Goal: Navigation & Orientation: Find specific page/section

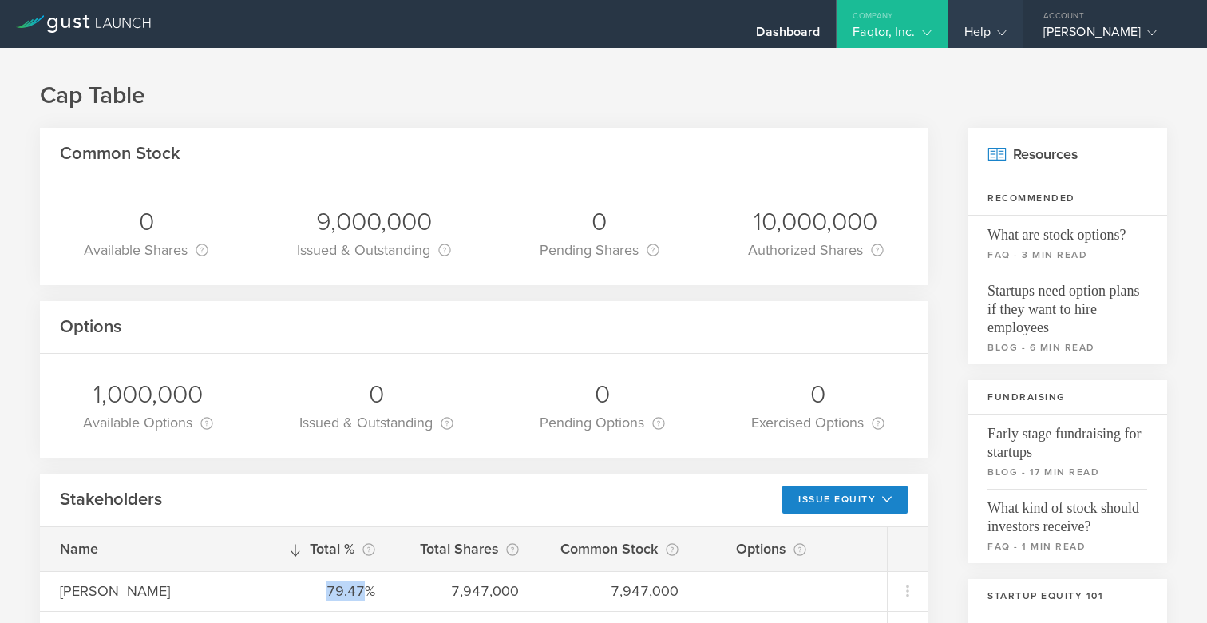
click at [960, 28] on div "Help" at bounding box center [986, 24] width 74 height 48
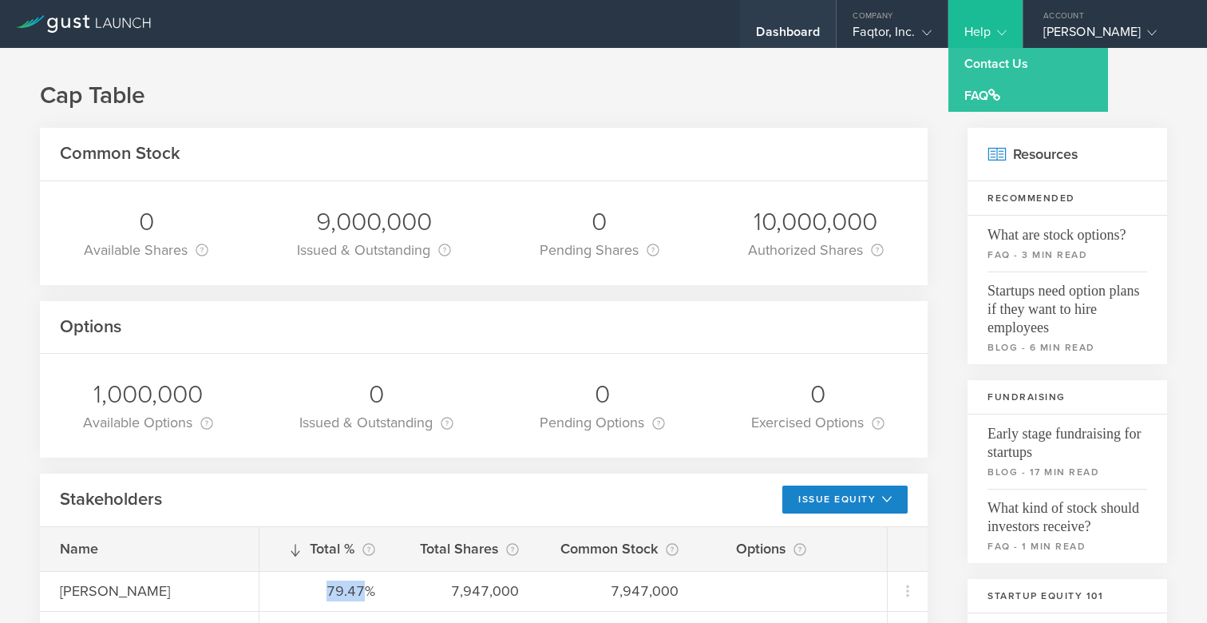
click at [791, 35] on div "Dashboard" at bounding box center [788, 36] width 64 height 24
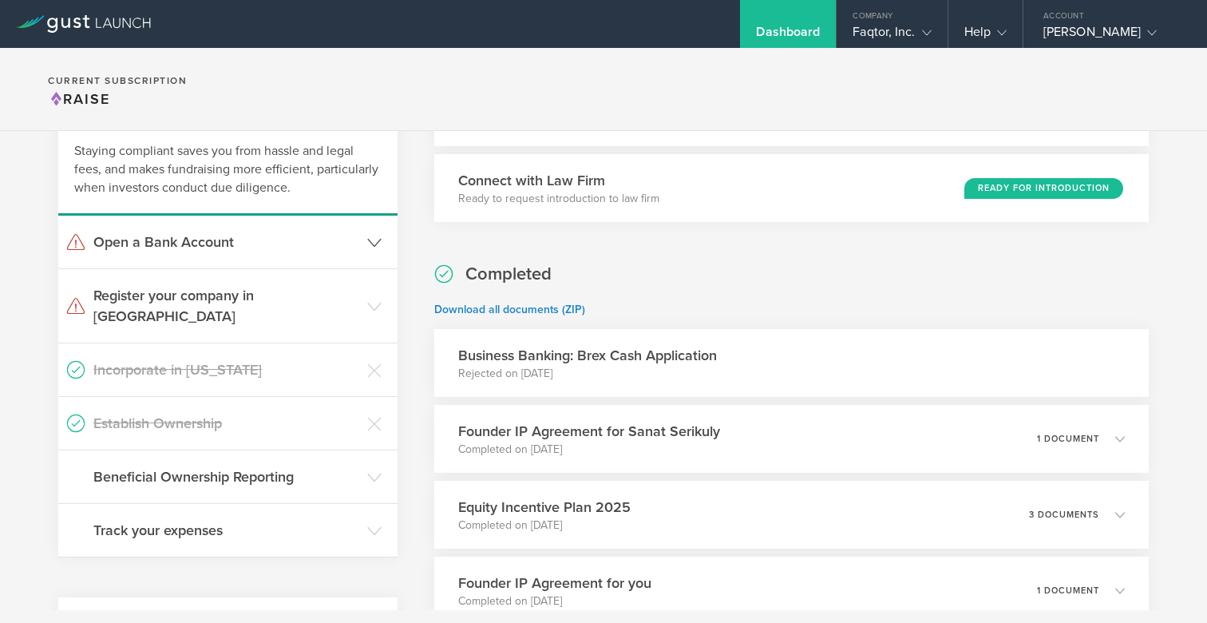
scroll to position [95, 0]
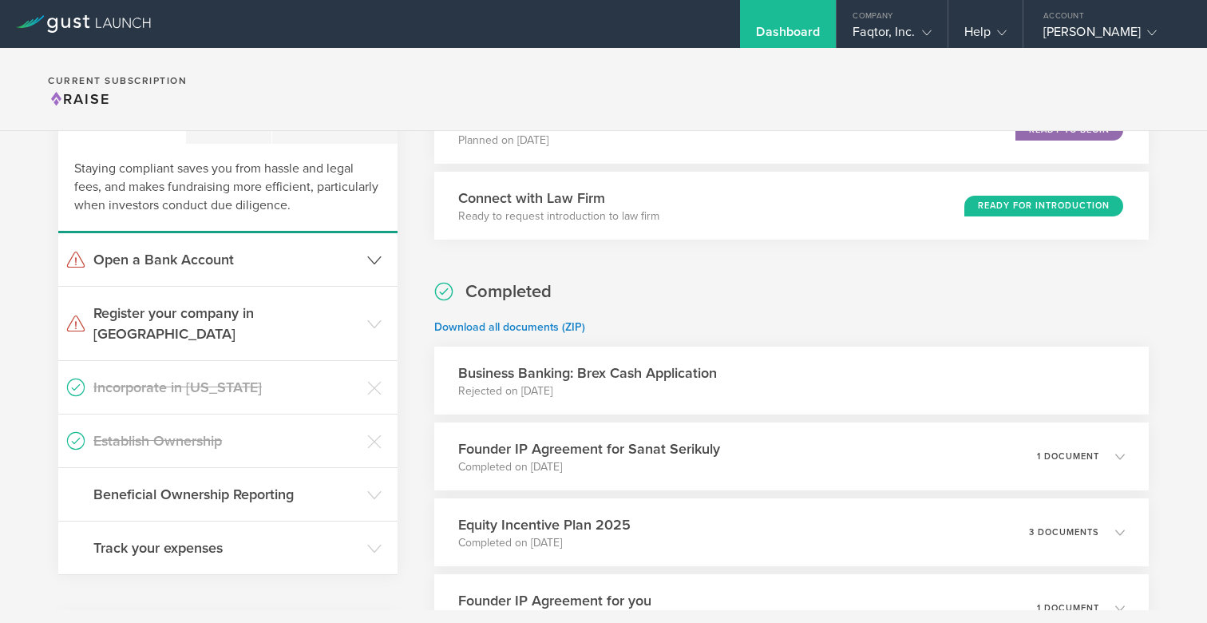
click at [374, 245] on header "Open a Bank Account" at bounding box center [227, 259] width 339 height 53
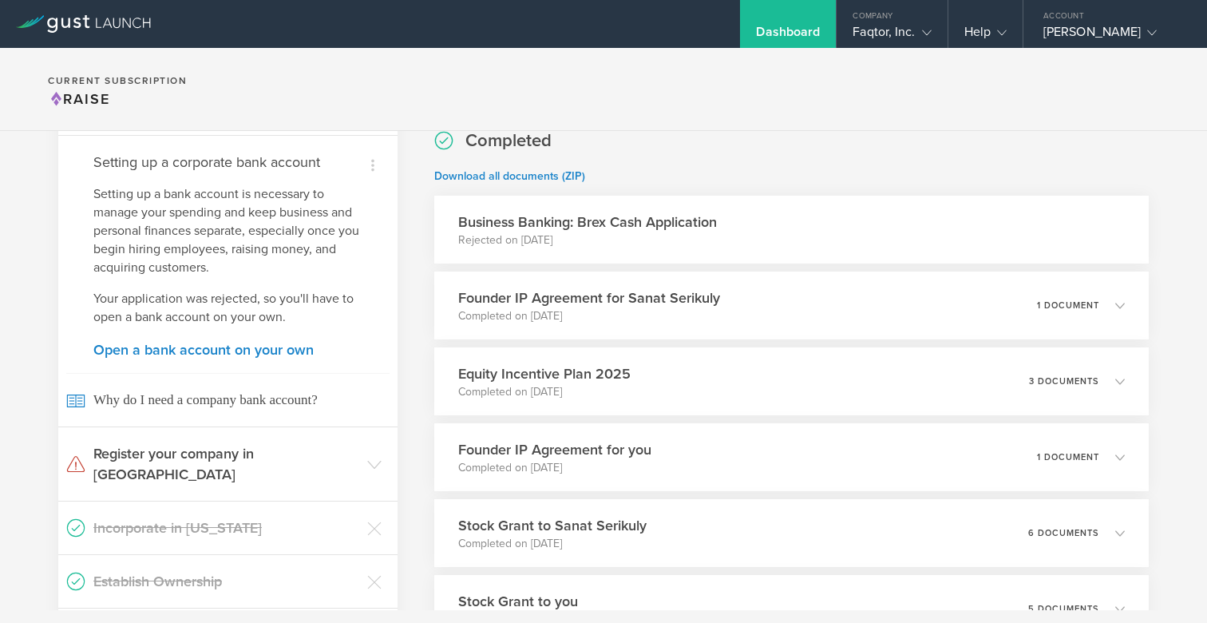
scroll to position [0, 0]
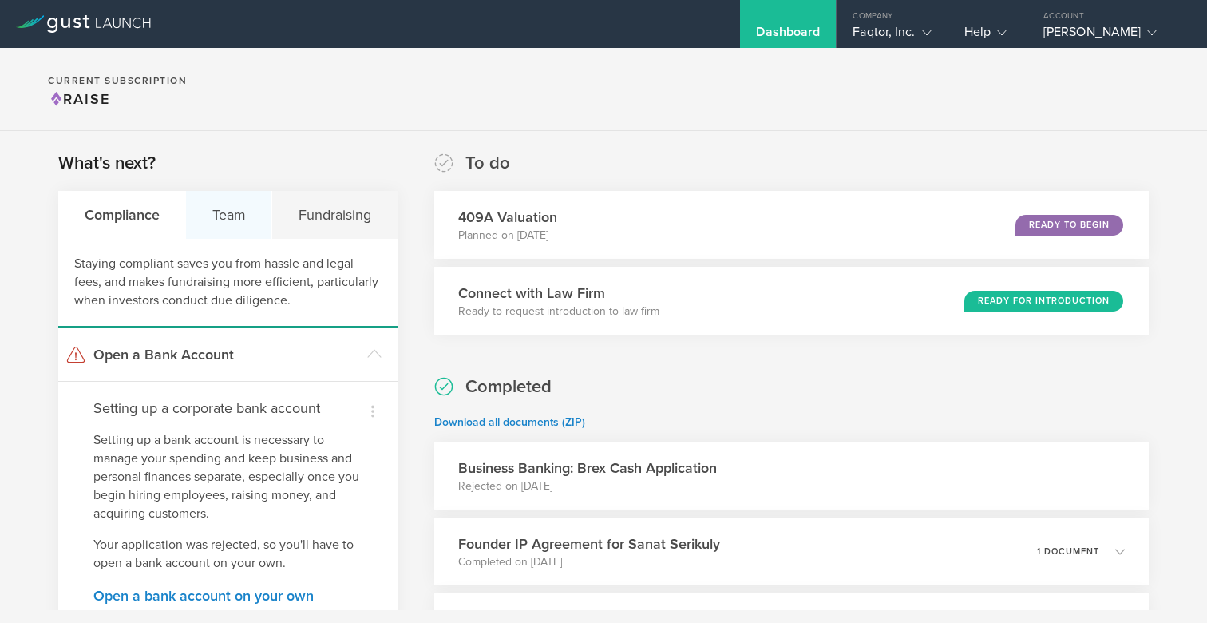
click at [208, 223] on div "Team" at bounding box center [229, 215] width 86 height 48
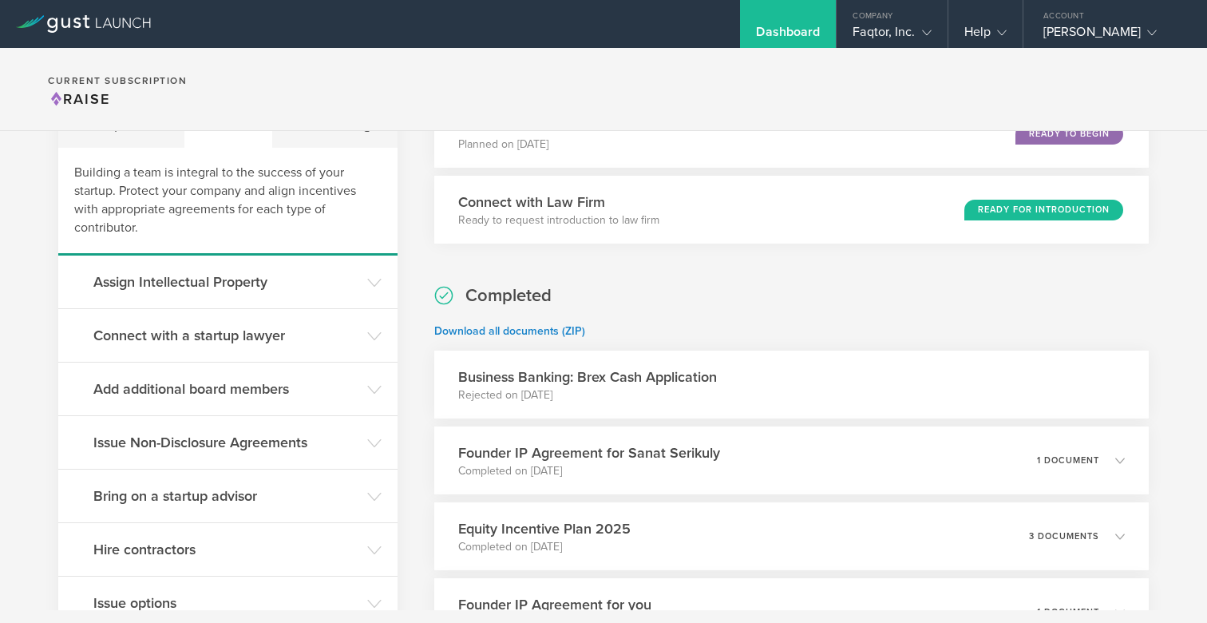
scroll to position [76, 0]
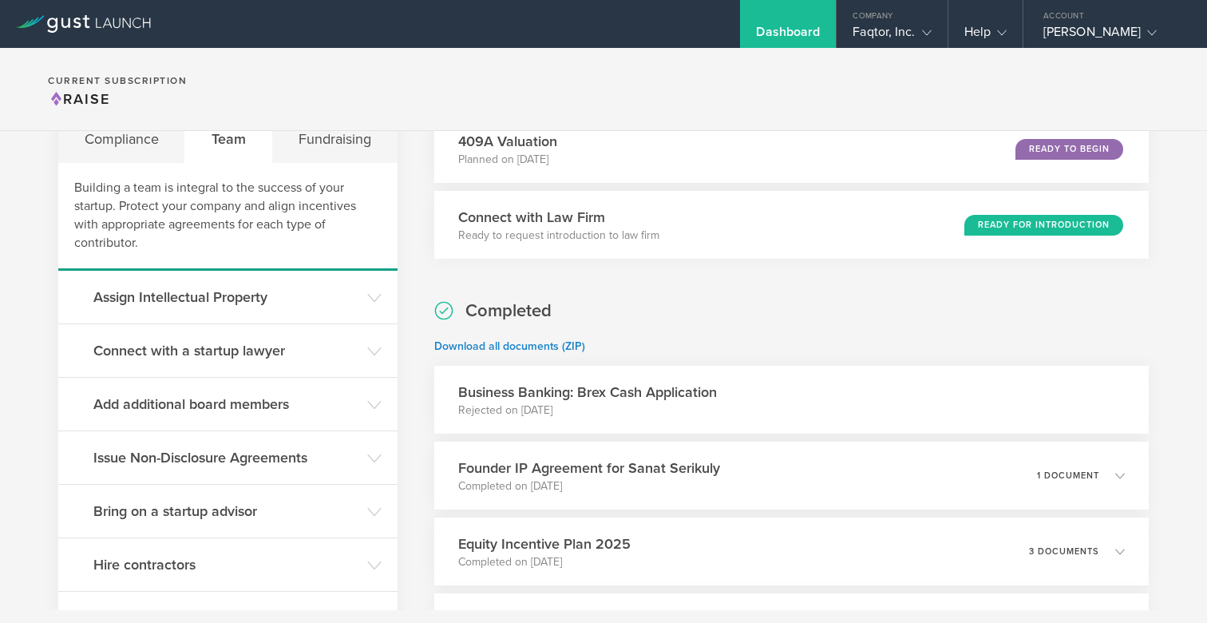
click at [329, 125] on section "Current Subscription Raise" at bounding box center [603, 89] width 1207 height 83
click at [329, 139] on div "Fundraising" at bounding box center [334, 139] width 125 height 48
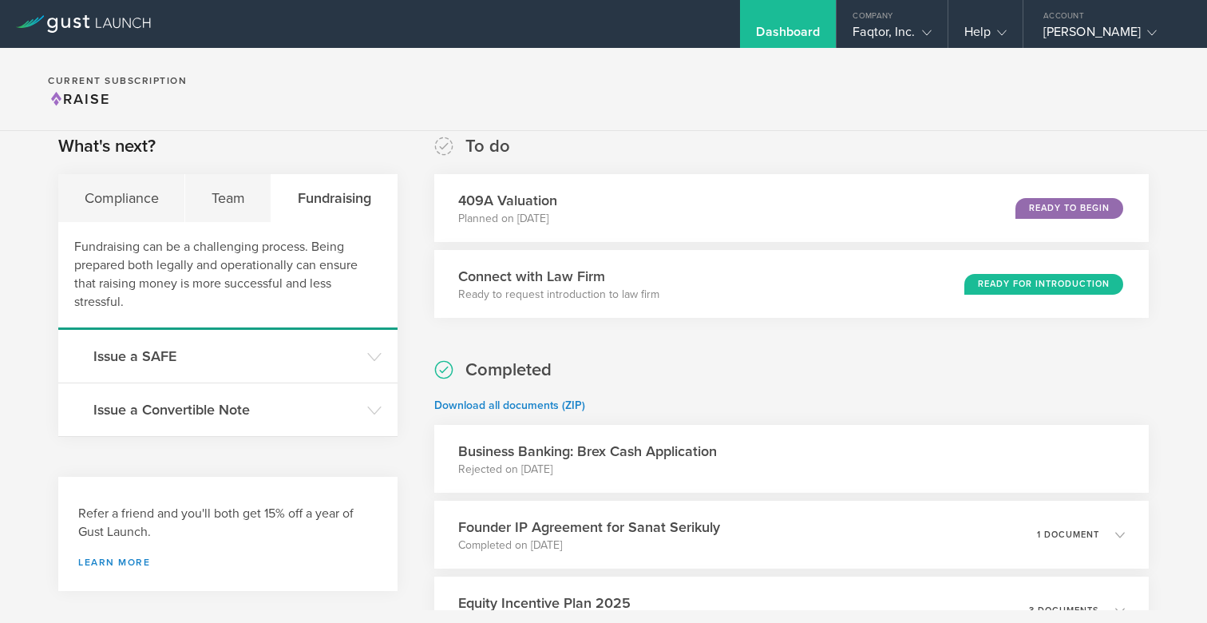
scroll to position [16, 0]
click at [157, 203] on div "Compliance" at bounding box center [121, 199] width 127 height 48
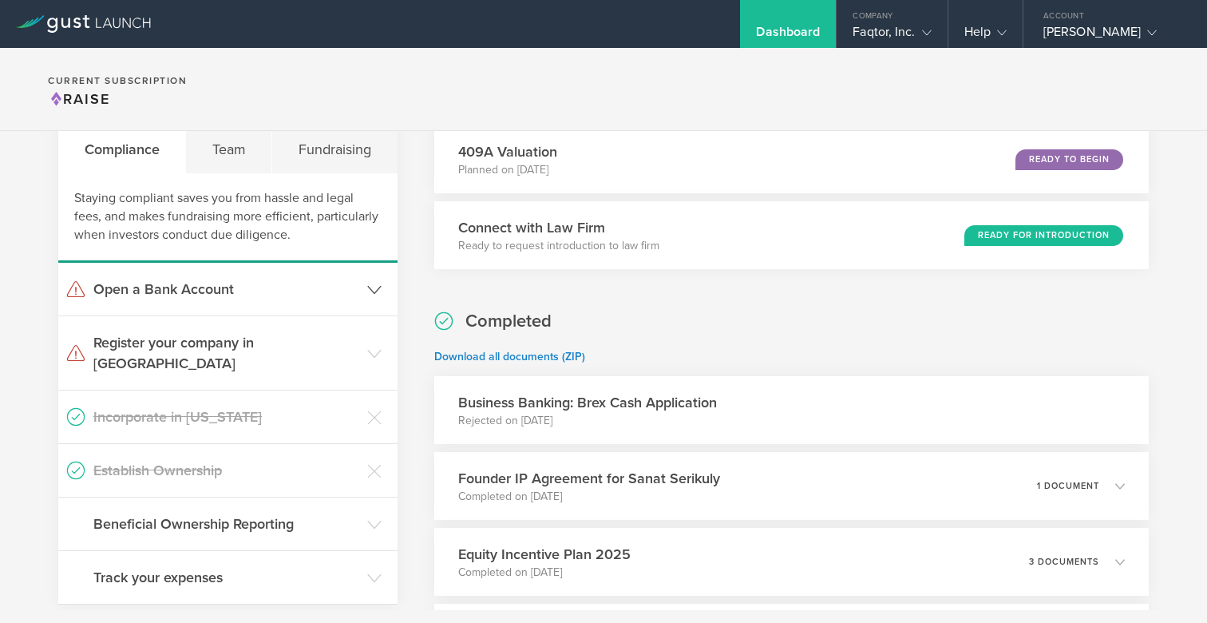
scroll to position [83, 0]
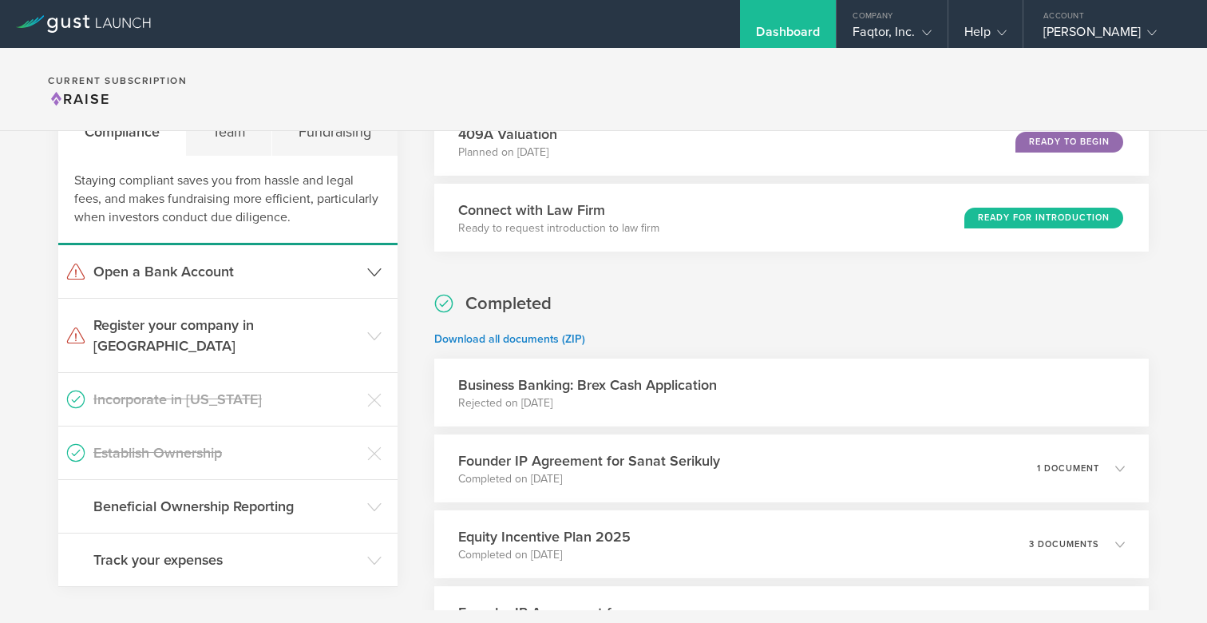
click at [344, 291] on header "Open a Bank Account" at bounding box center [227, 271] width 339 height 53
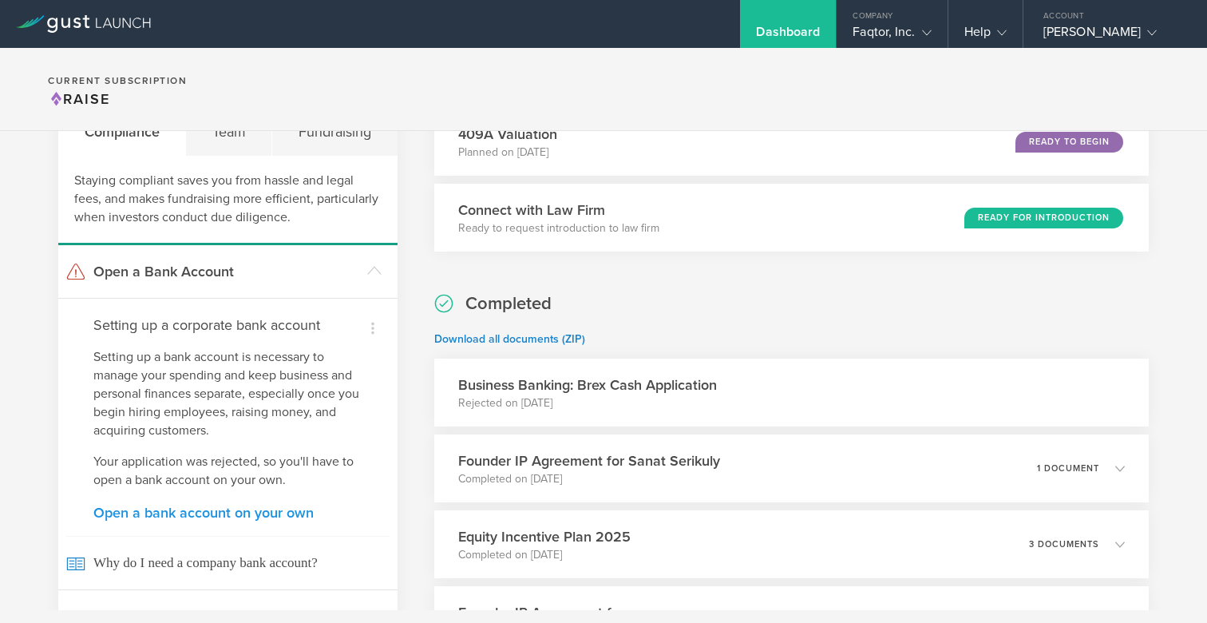
click at [226, 517] on link "Open a bank account on your own" at bounding box center [227, 512] width 269 height 14
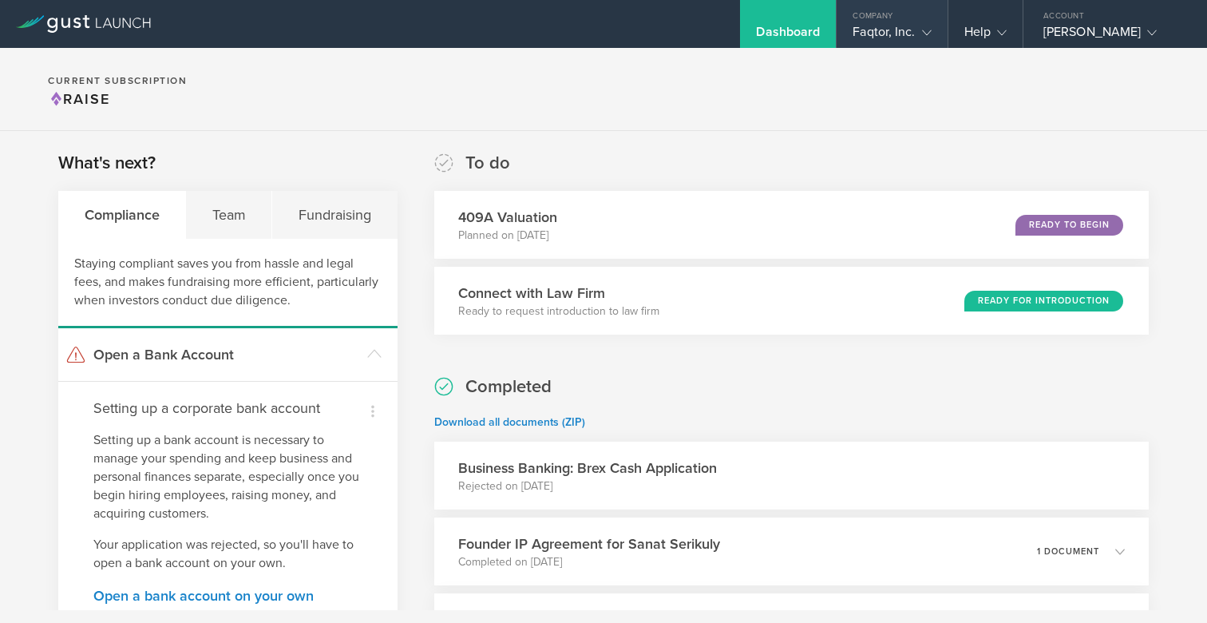
click at [906, 37] on div "Faqtor, Inc." at bounding box center [892, 36] width 78 height 24
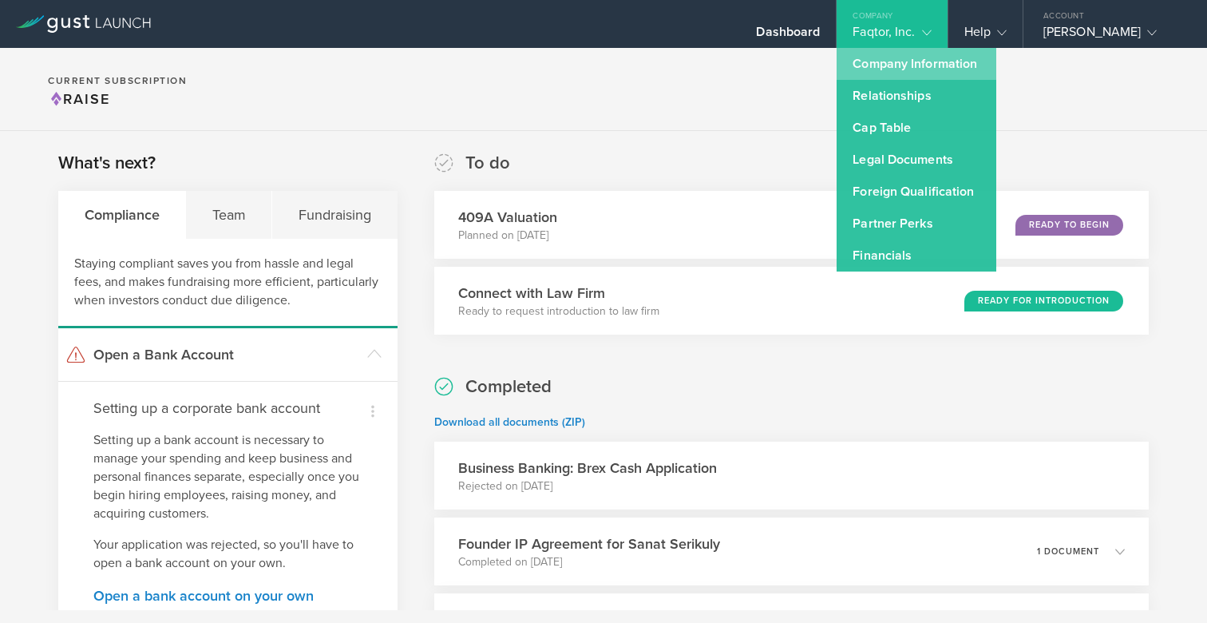
click at [882, 68] on link "Company Information" at bounding box center [917, 64] width 160 height 32
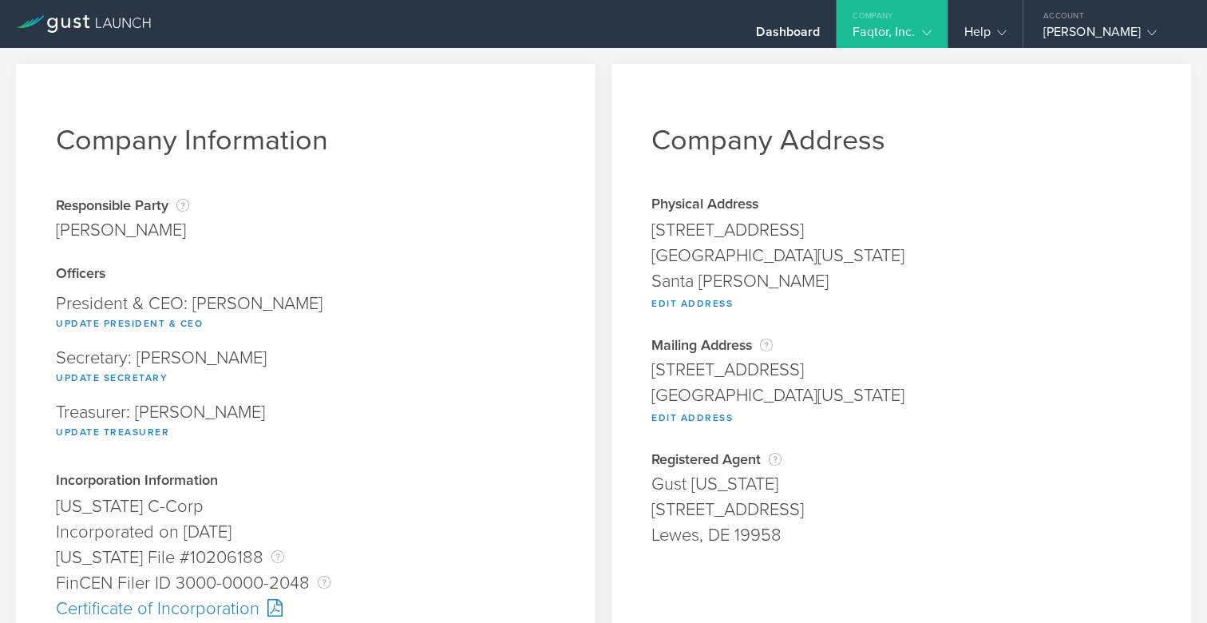
click at [925, 32] on icon at bounding box center [927, 33] width 10 height 10
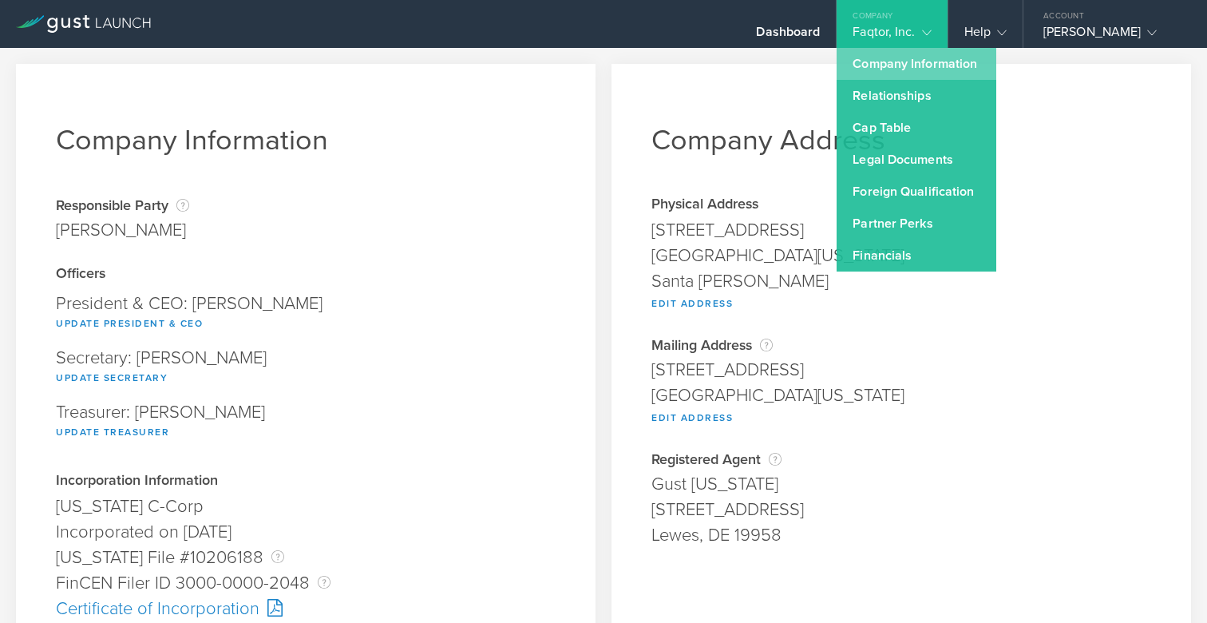
click at [891, 71] on link "Company Information" at bounding box center [917, 64] width 160 height 32
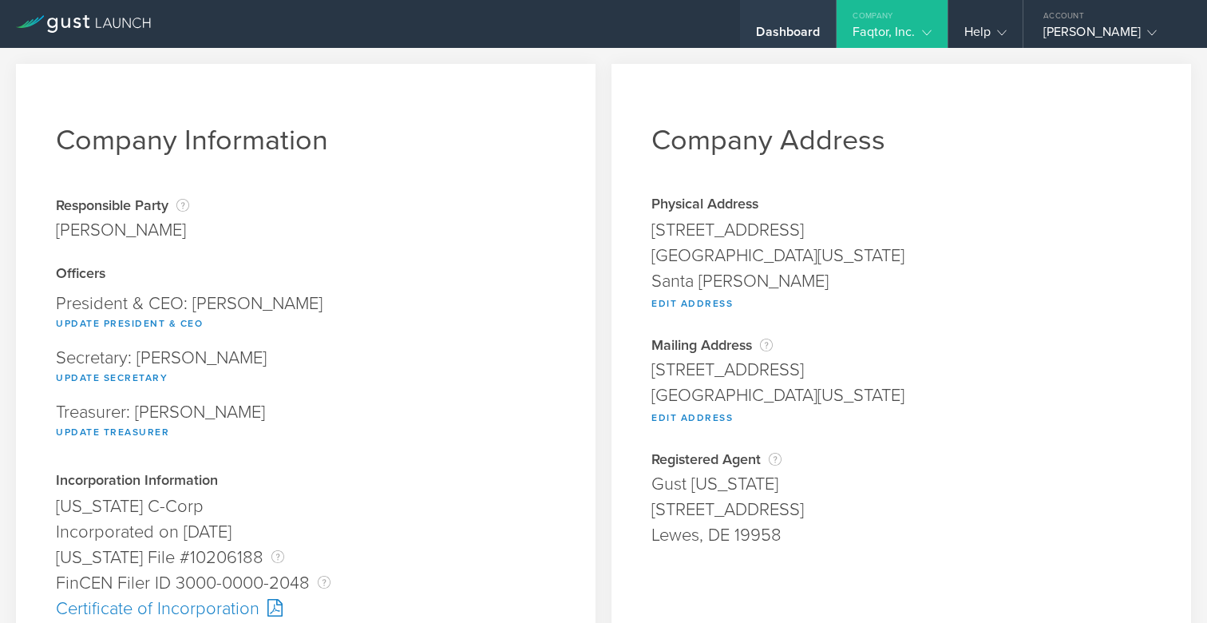
click at [795, 29] on div "Dashboard" at bounding box center [788, 36] width 64 height 24
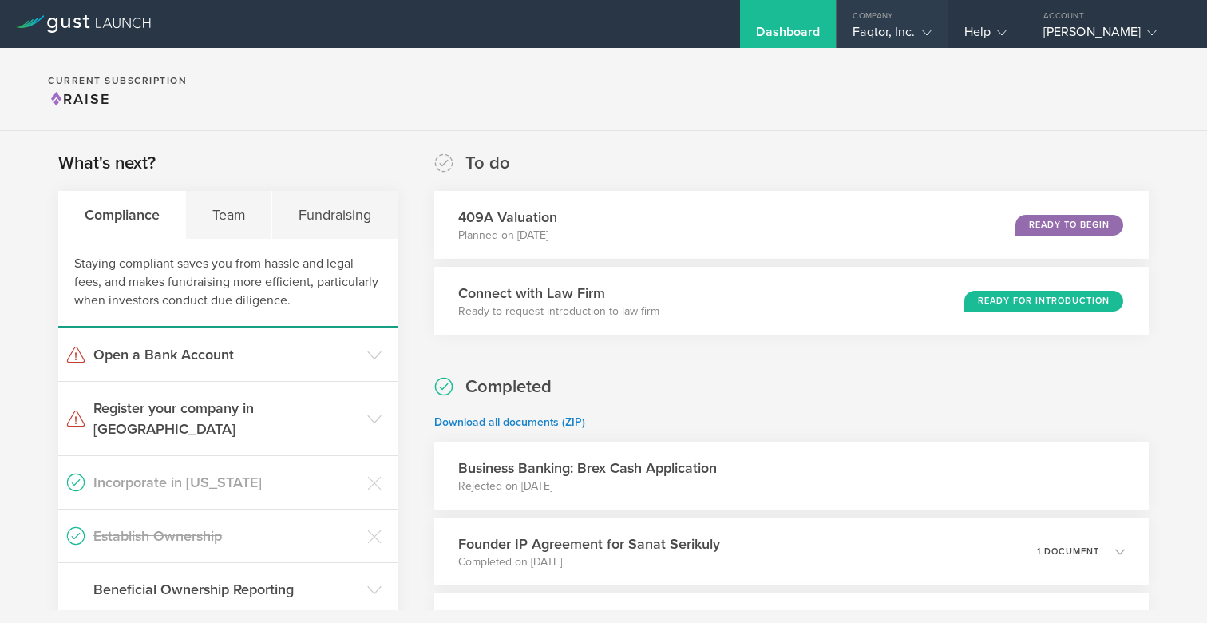
click at [869, 34] on div "Faqtor, Inc." at bounding box center [892, 36] width 78 height 24
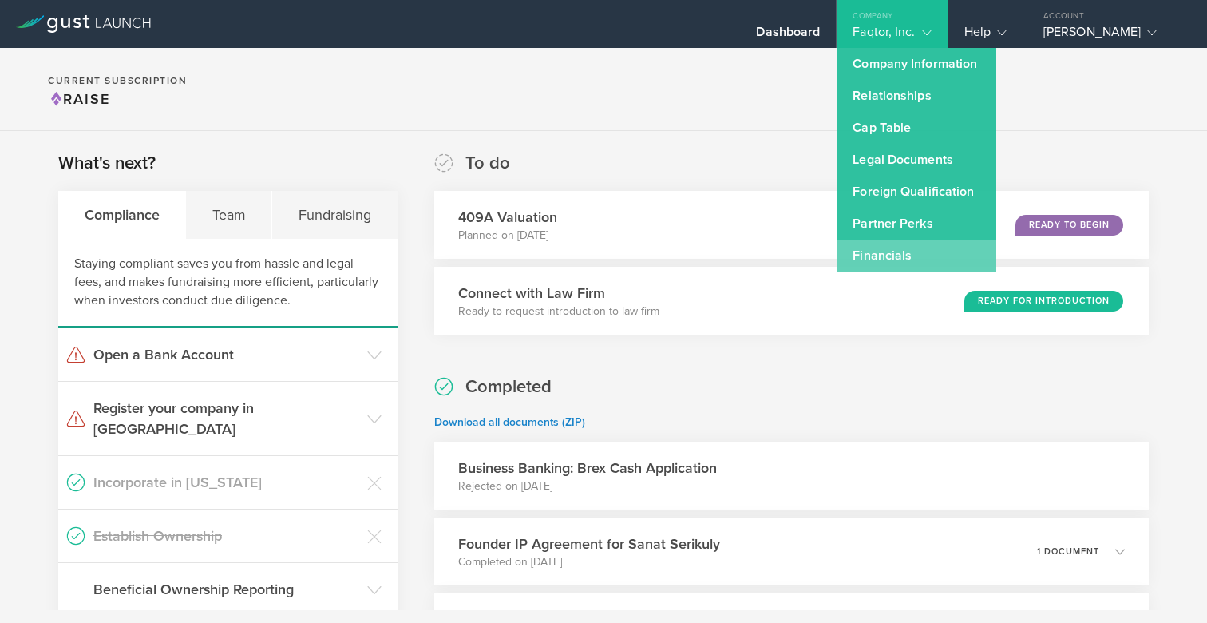
click at [870, 259] on link "Financials" at bounding box center [917, 256] width 160 height 32
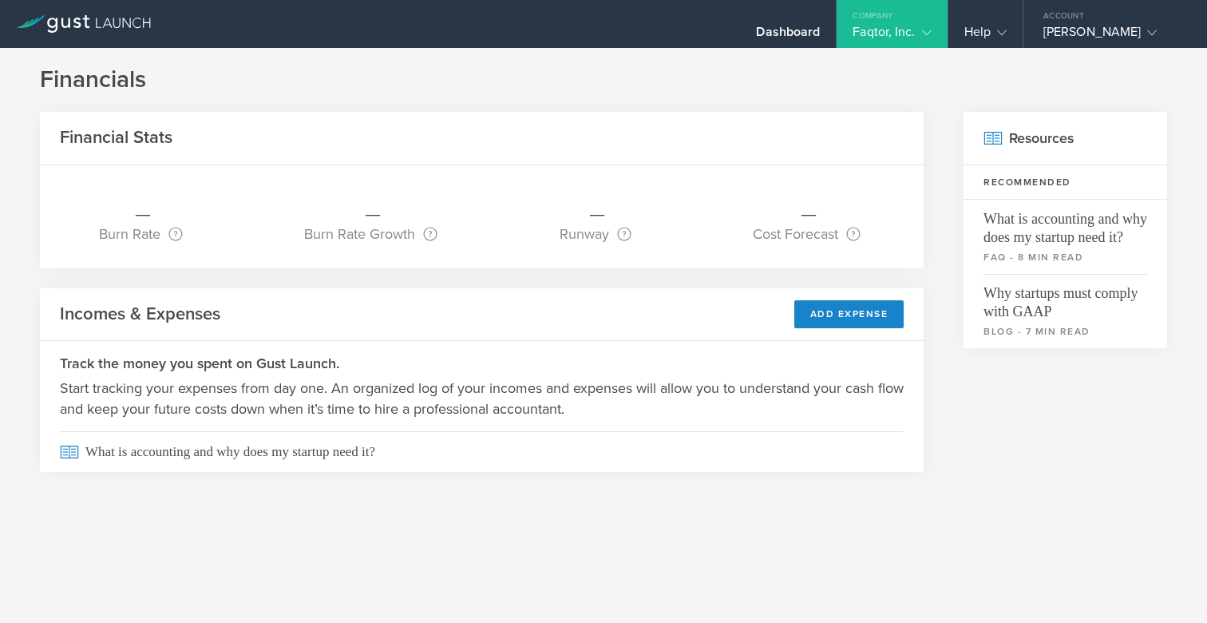
click at [920, 32] on gust-icon at bounding box center [924, 32] width 16 height 16
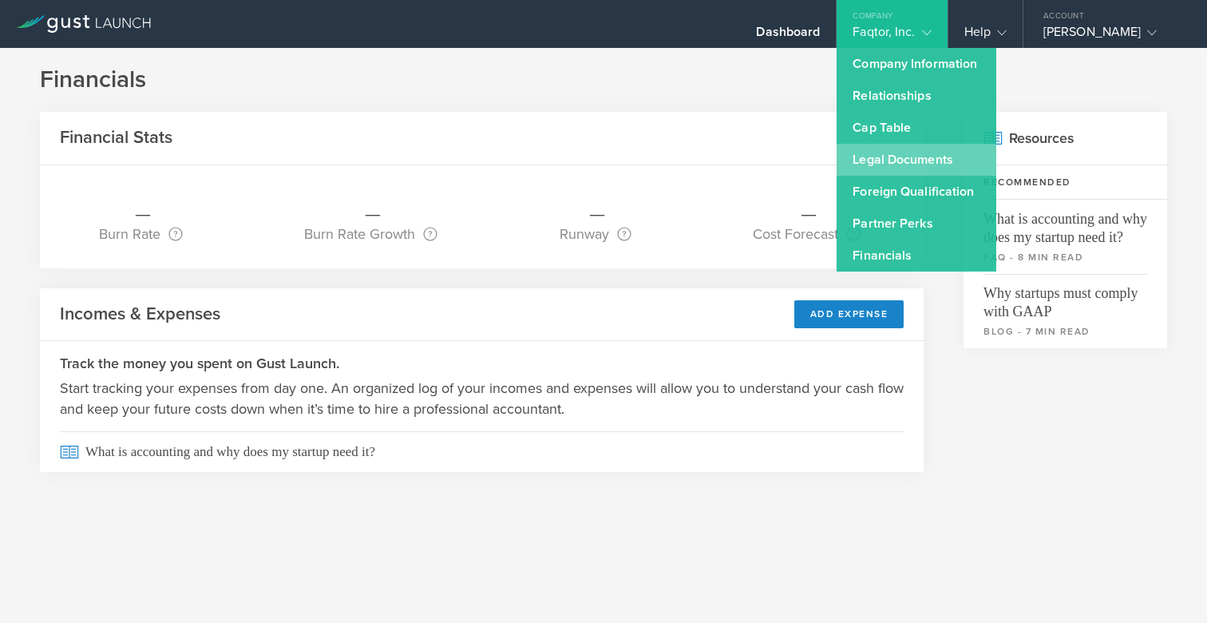
click at [904, 156] on link "Legal Documents" at bounding box center [917, 160] width 160 height 32
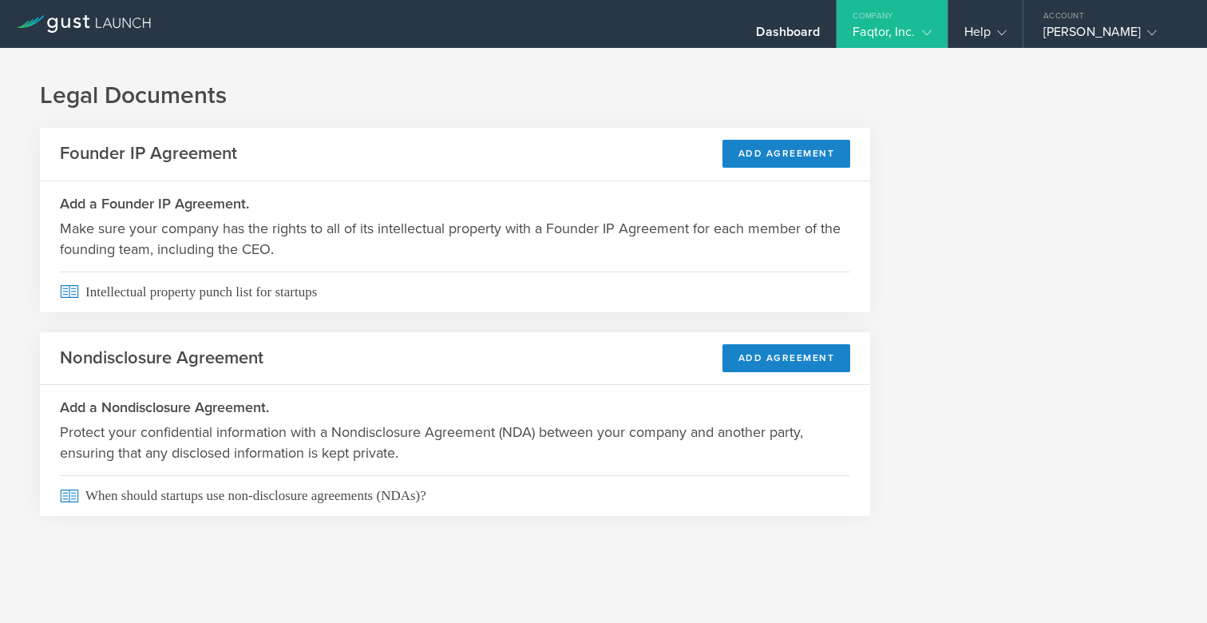
click at [890, 30] on div "Faqtor, Inc." at bounding box center [892, 36] width 78 height 24
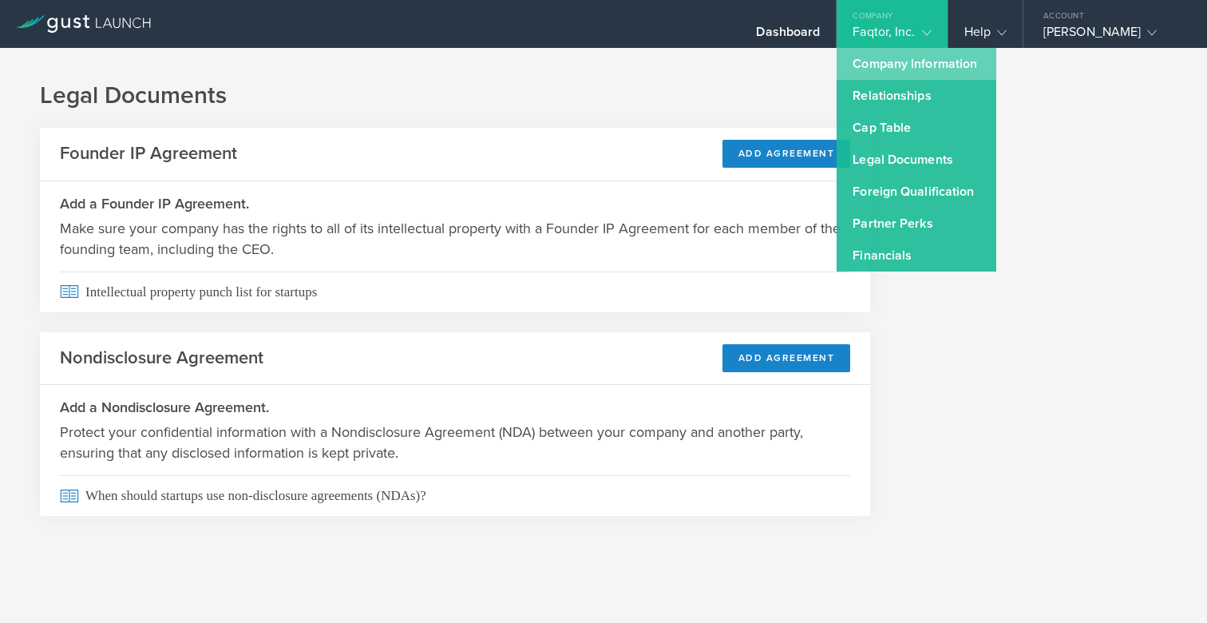
click at [878, 70] on link "Company Information" at bounding box center [917, 64] width 160 height 32
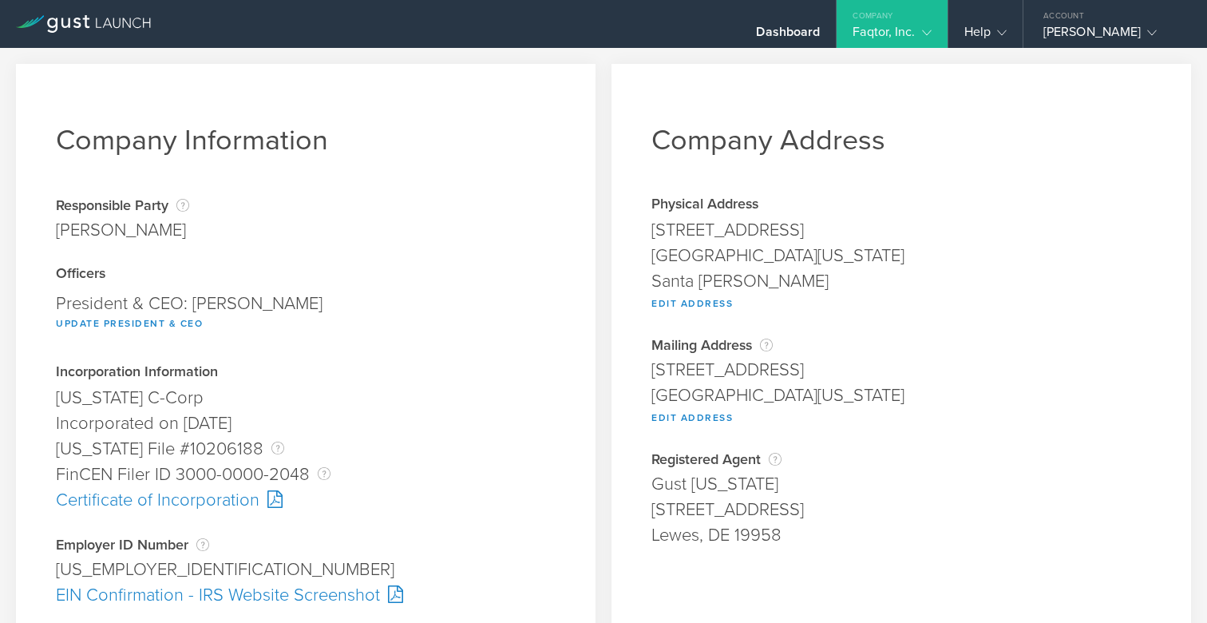
click at [886, 25] on div "Faqtor, Inc." at bounding box center [892, 36] width 78 height 24
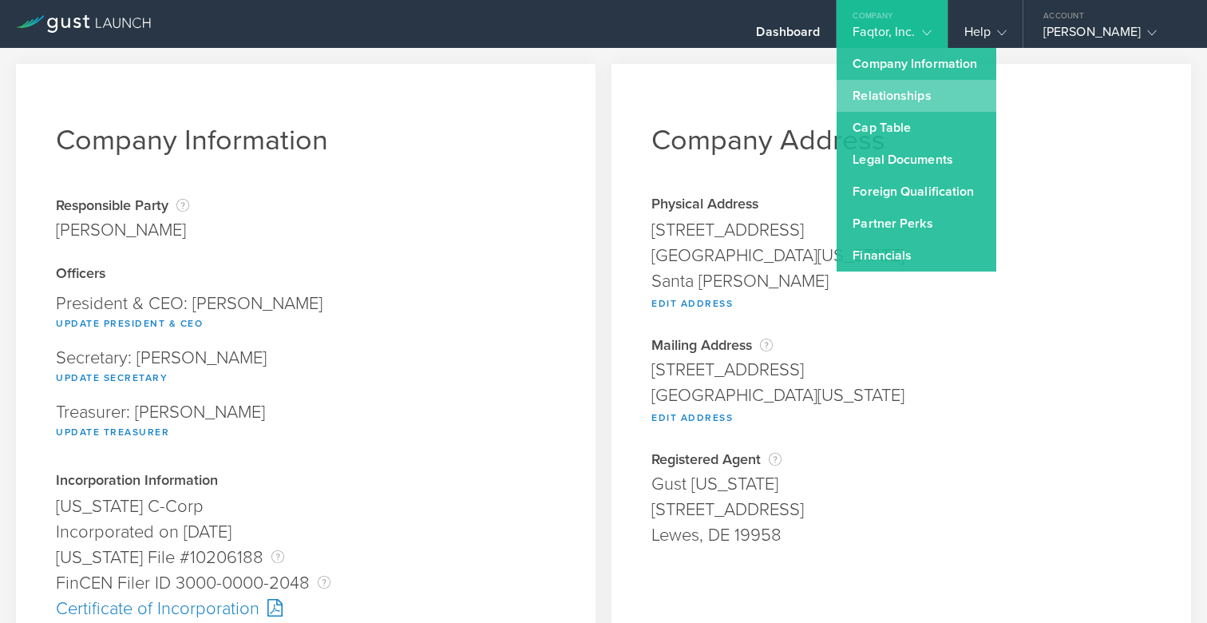
click at [885, 97] on link "Relationships" at bounding box center [917, 96] width 160 height 32
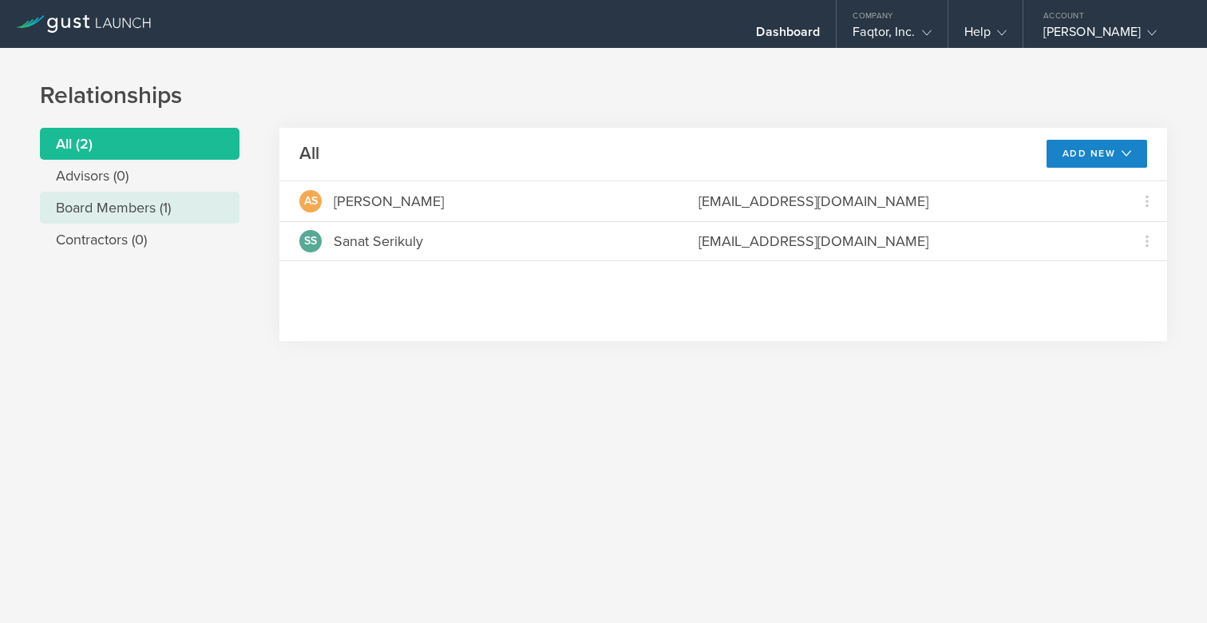
click at [78, 219] on li "Board Members (1)" at bounding box center [140, 208] width 200 height 32
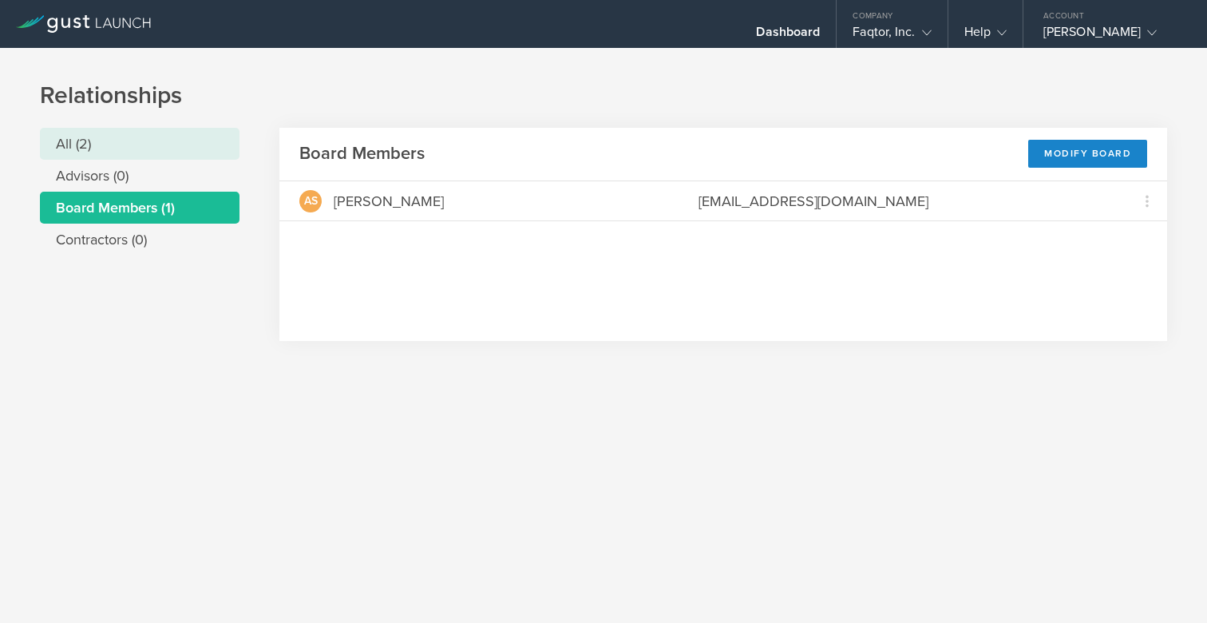
click at [75, 148] on li "All (2)" at bounding box center [140, 144] width 200 height 32
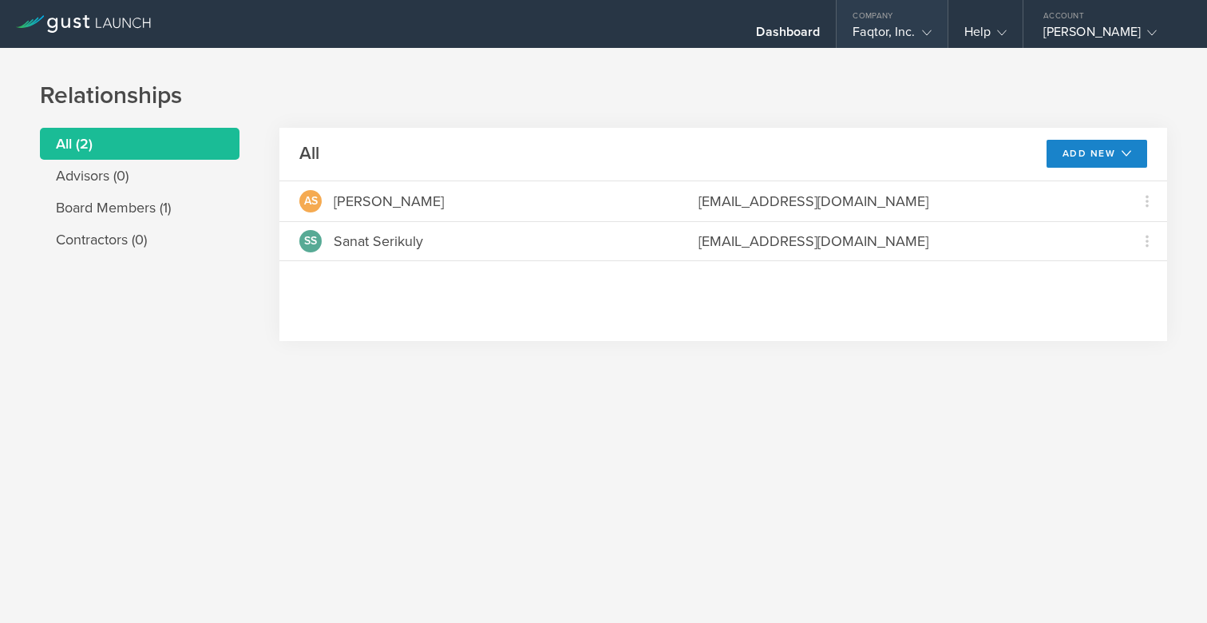
click at [901, 33] on div "Faqtor, Inc." at bounding box center [892, 36] width 78 height 24
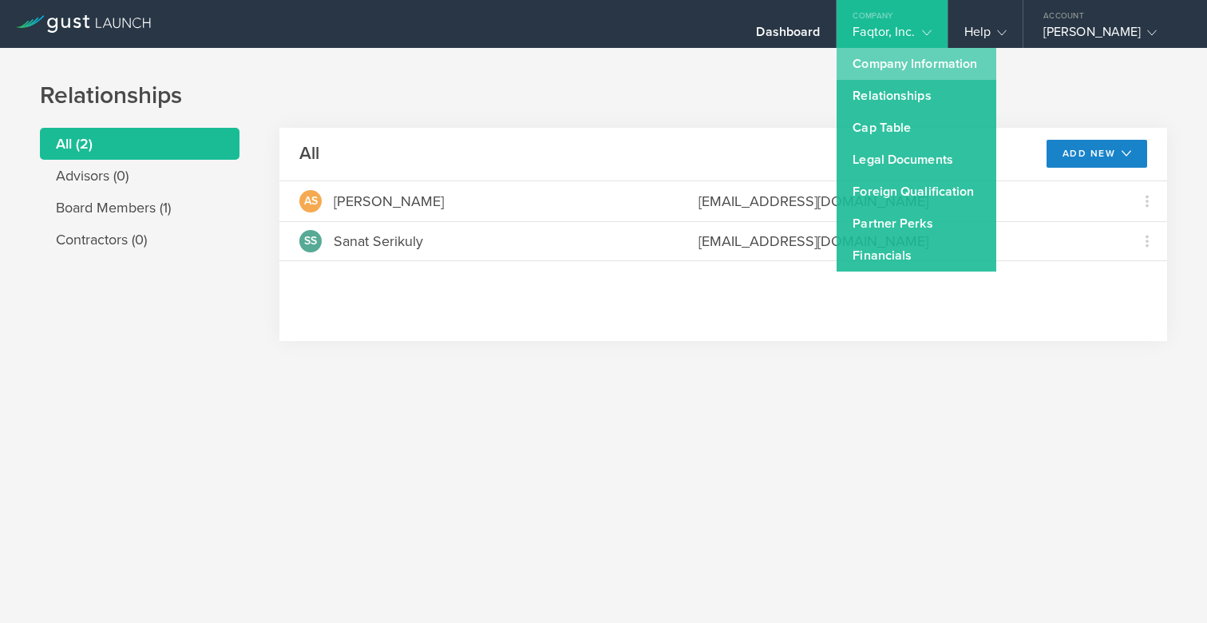
click at [870, 65] on link "Company Information" at bounding box center [917, 64] width 160 height 32
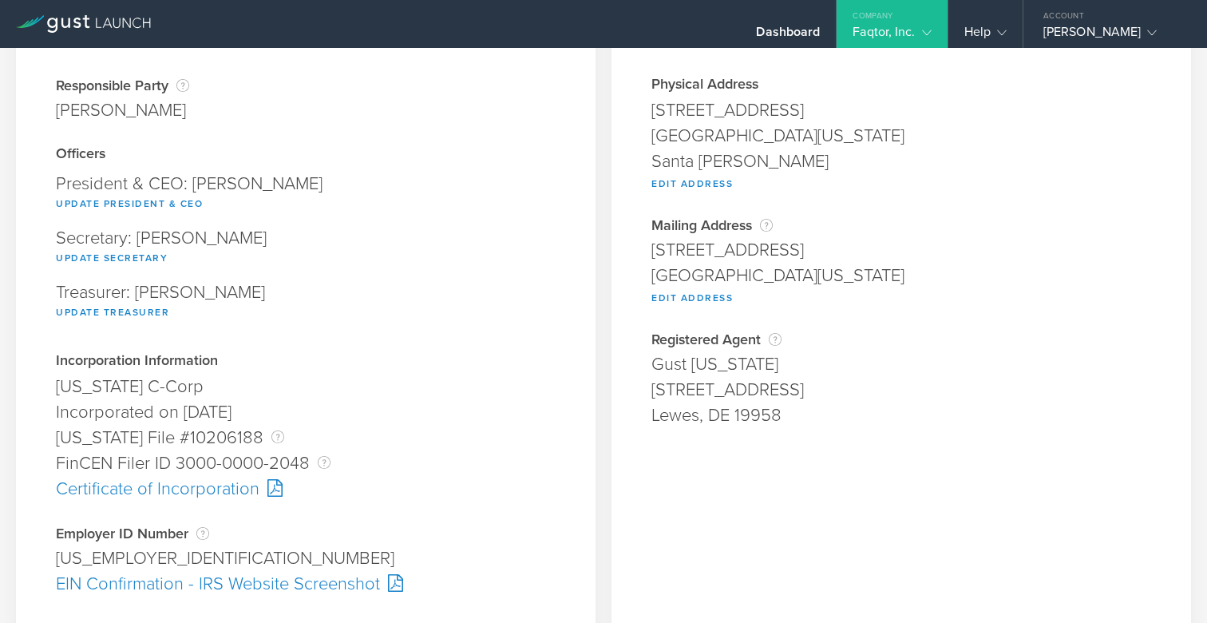
scroll to position [114, 0]
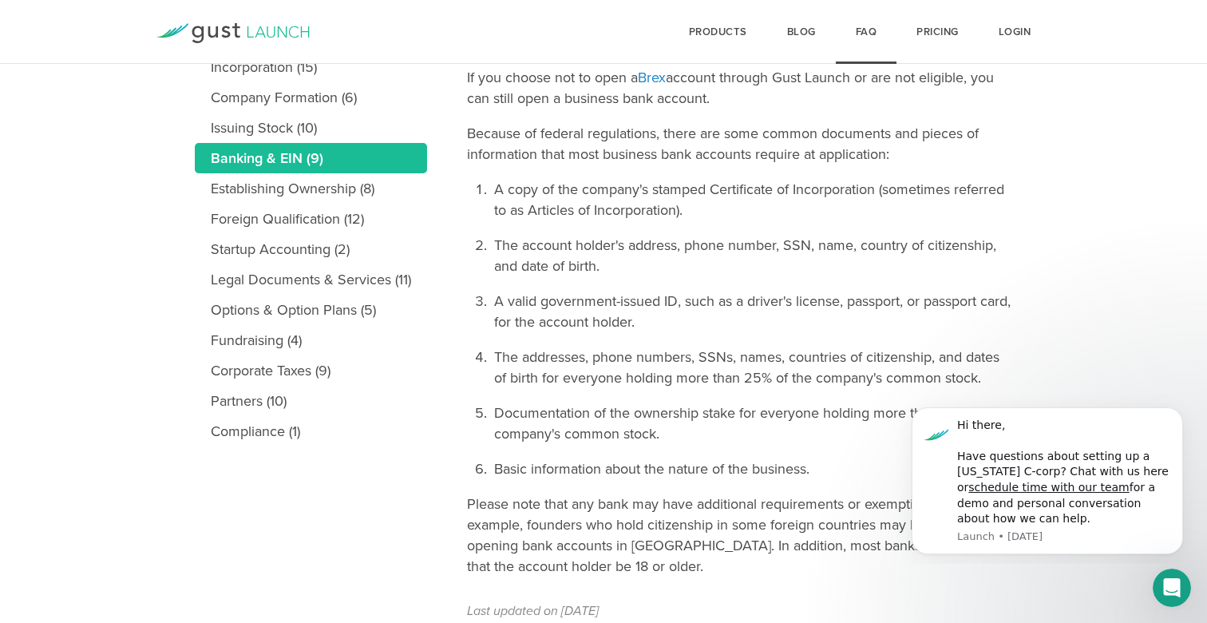
scroll to position [278, 0]
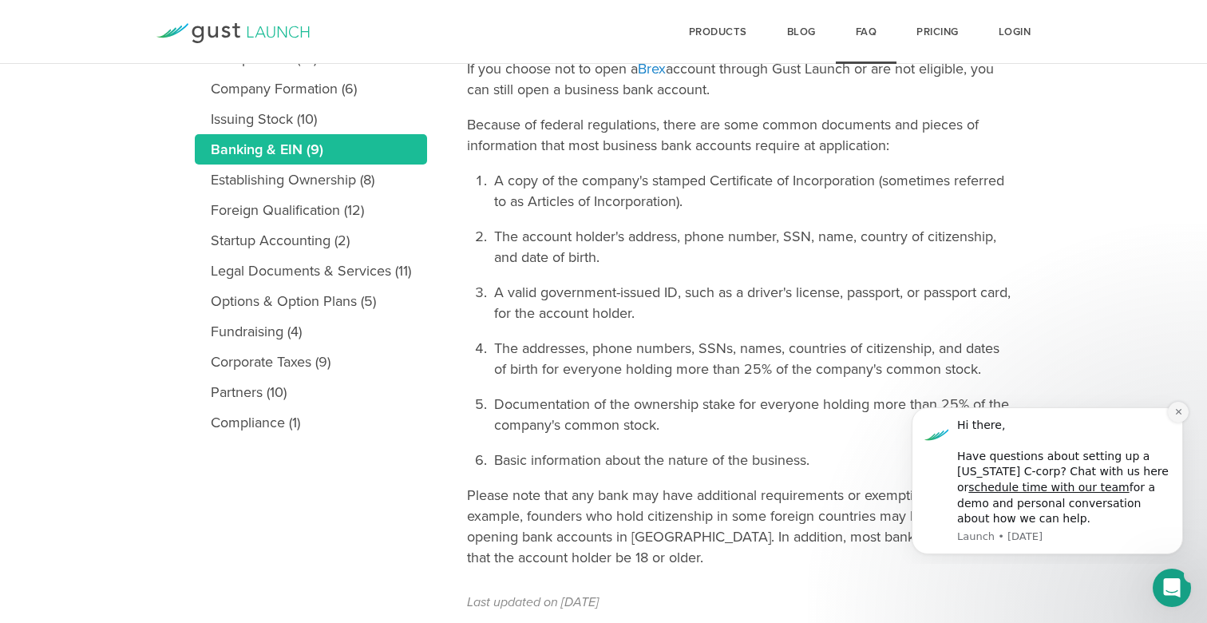
click at [1180, 405] on button "Dismiss notification" at bounding box center [1178, 412] width 21 height 21
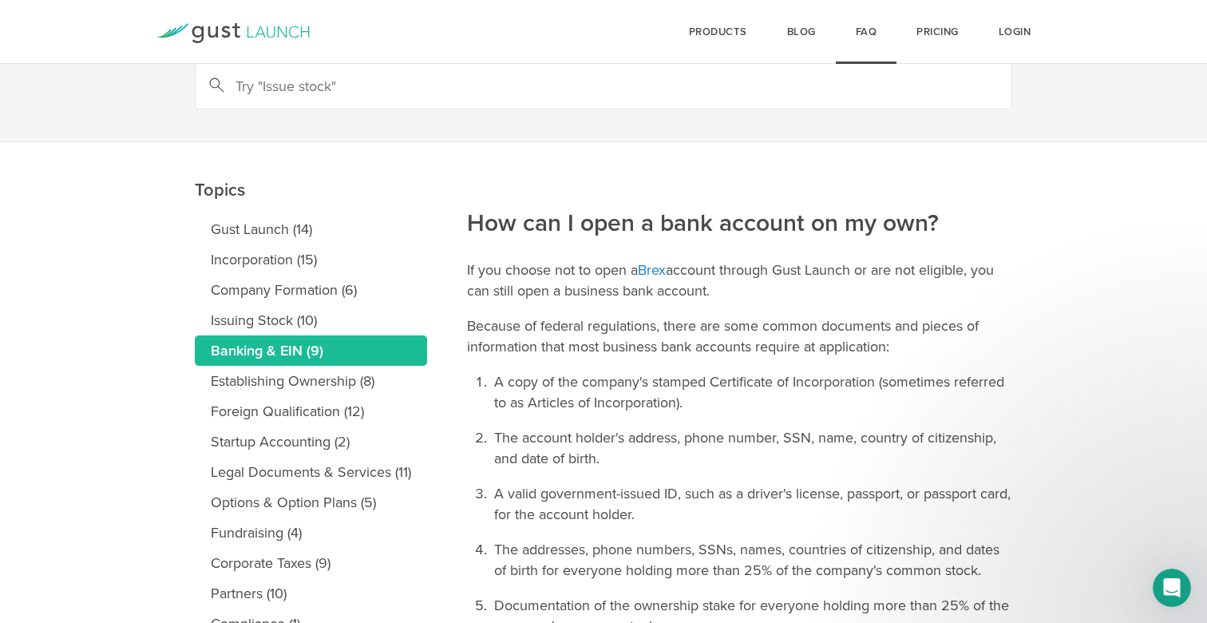
scroll to position [0, 0]
